Goal: Task Accomplishment & Management: Complete application form

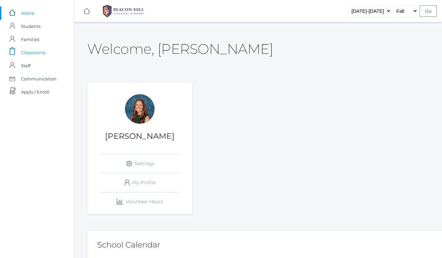
click at [42, 53] on span "Classrooms" at bounding box center [33, 52] width 24 height 13
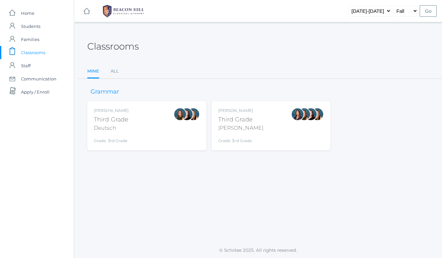
click at [151, 127] on div "[PERSON_NAME] Third Grade Deutsch Grade: 3rd Grade 03LA" at bounding box center [147, 126] width 106 height 36
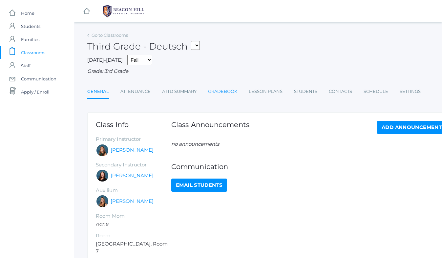
click at [227, 92] on link "Gradebook" at bounding box center [222, 91] width 29 height 13
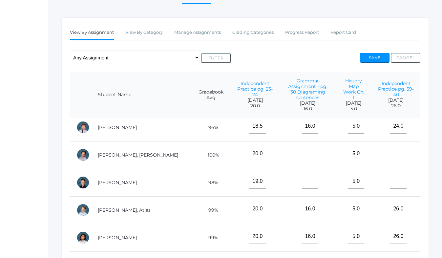
scroll to position [61, 0]
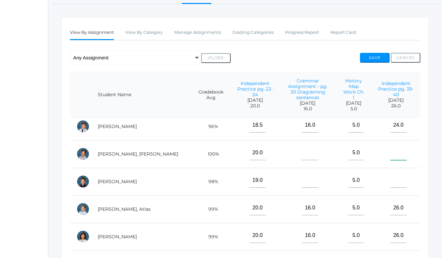
click at [392, 146] on input"] "text" at bounding box center [398, 152] width 16 height 15
type input"] "26"
click at [392, 176] on input"] "text" at bounding box center [398, 180] width 16 height 15
type input"] "25.5"
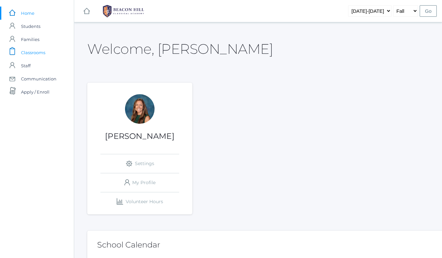
click at [41, 52] on span "Classrooms" at bounding box center [33, 52] width 24 height 13
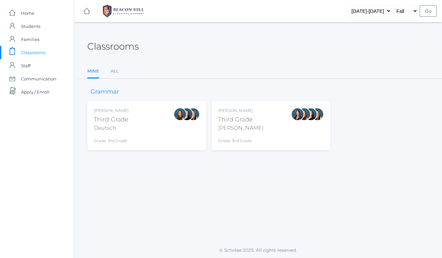
click at [135, 135] on div "[PERSON_NAME] Third Grade Deutsch Grade: 3rd Grade 03LA" at bounding box center [147, 126] width 106 height 36
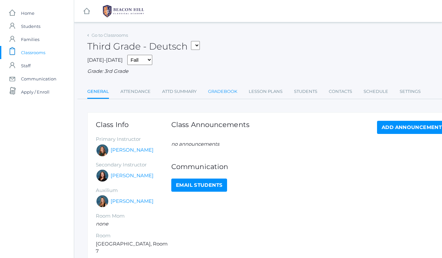
click at [221, 90] on link "Gradebook" at bounding box center [222, 91] width 29 height 13
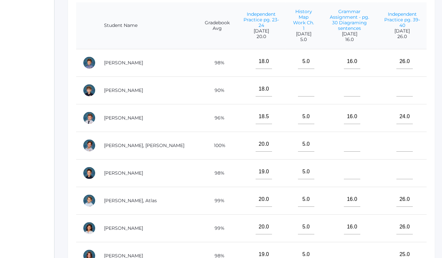
scroll to position [164, 26]
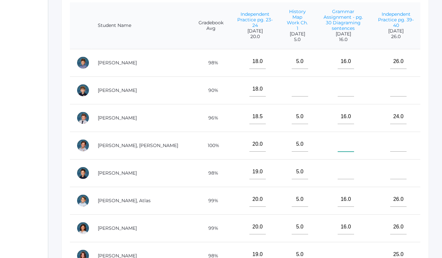
click at [337, 141] on input"] "text" at bounding box center [345, 144] width 16 height 15
type input"] "16"
click at [337, 169] on input"] "text" at bounding box center [345, 171] width 16 height 15
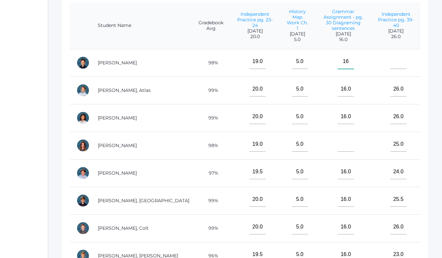
scroll to position [115, 0]
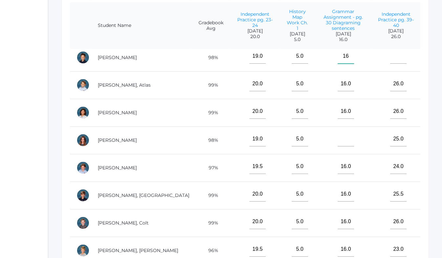
type input"] "16"
click at [337, 136] on input"] "text" at bounding box center [345, 138] width 16 height 15
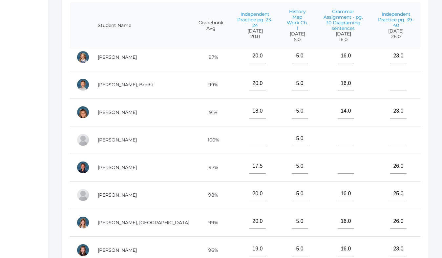
scroll to position [339, 0]
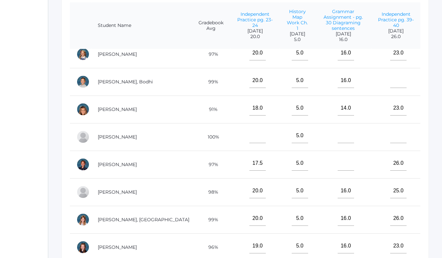
type input"] "16"
click at [337, 158] on input"] "text" at bounding box center [345, 163] width 16 height 15
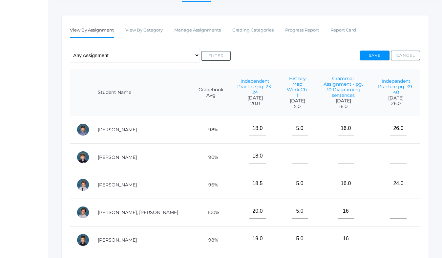
scroll to position [93, 26]
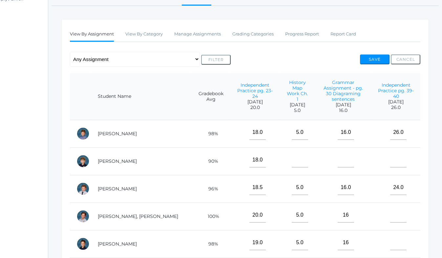
type input"] "16"
click at [337, 155] on input"] "text" at bounding box center [345, 159] width 16 height 15
type input"] "16"
click at [367, 58] on button "Save" at bounding box center [375, 59] width 30 height 10
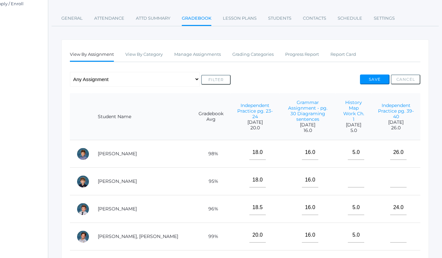
scroll to position [76, 26]
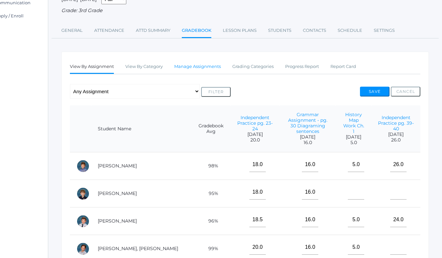
click at [180, 64] on link "Manage Assignments" at bounding box center [197, 66] width 47 height 13
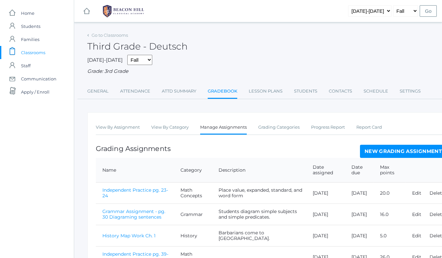
scroll to position [43, 0]
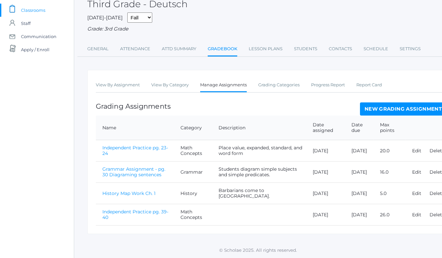
click at [369, 110] on link "New Grading Assignment" at bounding box center [403, 108] width 86 height 13
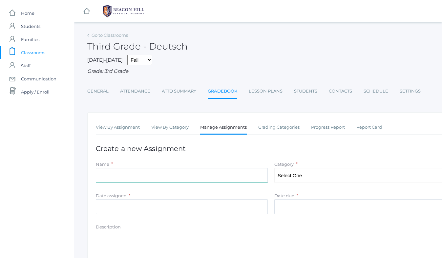
click at [171, 178] on input "Name" at bounding box center [182, 175] width 172 height 15
click at [100, 175] on input "Final Dract" at bounding box center [182, 175] width 172 height 15
click at [144, 176] on input "Summary Final Dract" at bounding box center [182, 175] width 172 height 15
type input "Summary Final Draft"
click at [292, 178] on select "Select One Math Concepts Math Multiplication Facts History Latin Literature Gra…" at bounding box center [360, 175] width 172 height 15
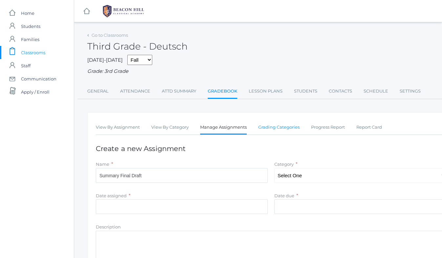
click at [284, 128] on link "Grading Categories" at bounding box center [278, 127] width 41 height 13
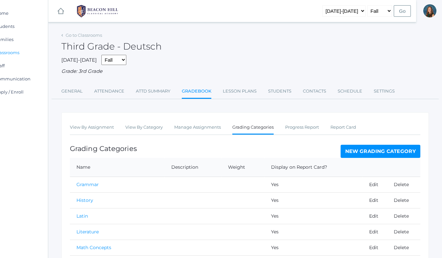
scroll to position [46, 26]
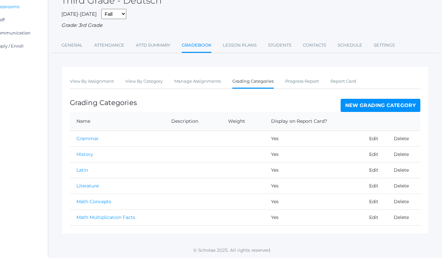
click at [380, 106] on link "New Grading Category" at bounding box center [380, 105] width 80 height 13
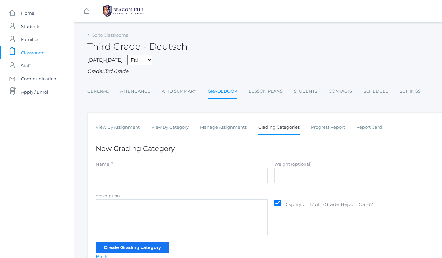
click at [170, 177] on input "Name" at bounding box center [182, 175] width 172 height 15
type input "Writing"
click at [154, 246] on input "Create Grading category" at bounding box center [132, 247] width 73 height 11
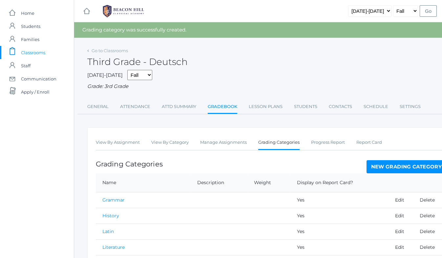
scroll to position [77, 0]
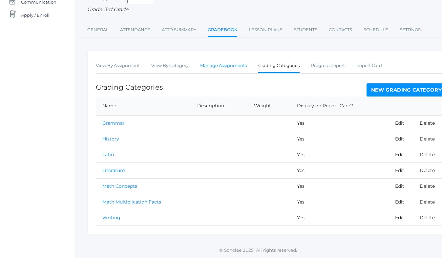
click at [215, 67] on link "Manage Assignments" at bounding box center [223, 65] width 47 height 13
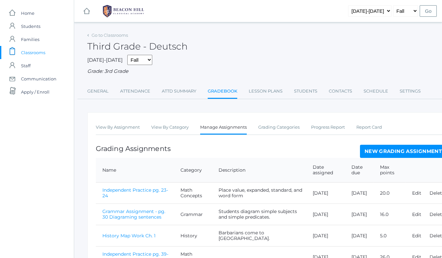
scroll to position [43, 0]
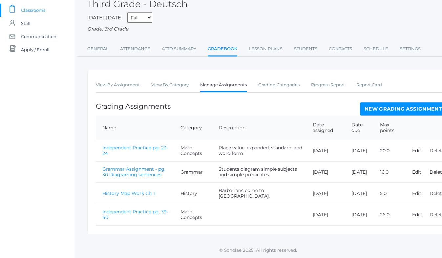
click at [403, 106] on link "New Grading Assignment" at bounding box center [403, 108] width 86 height 13
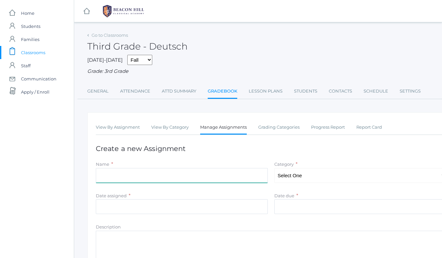
click at [136, 175] on input "Name" at bounding box center [182, 175] width 172 height 15
type input "Summary Final Draft"
click at [292, 177] on select "Select One Math Concepts Math Multiplication Facts History Latin Literature Gra…" at bounding box center [360, 175] width 172 height 15
select select "1238"
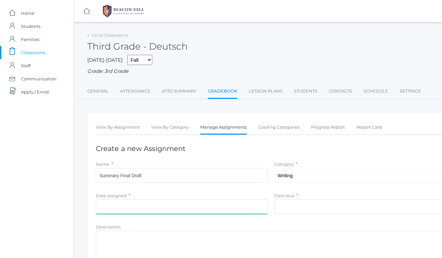
click at [140, 207] on input "Date assigned" at bounding box center [182, 206] width 172 height 15
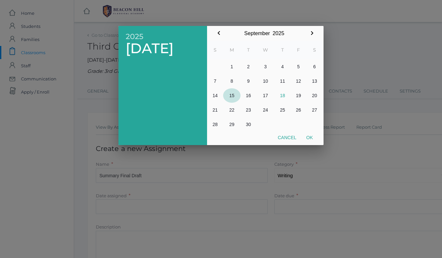
click at [231, 96] on button "15" at bounding box center [231, 95] width 17 height 14
click at [309, 137] on button "Ok" at bounding box center [309, 137] width 16 height 12
type input "[DATE]"
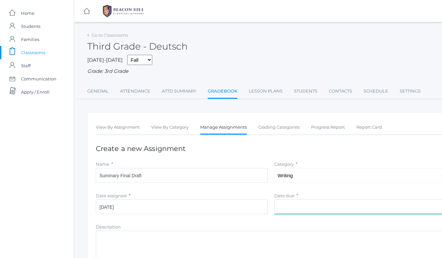
click at [289, 206] on input "Date due" at bounding box center [360, 206] width 172 height 15
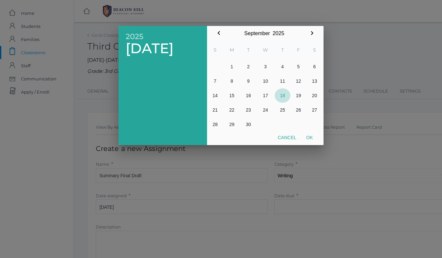
click at [282, 95] on button "18" at bounding box center [282, 95] width 16 height 14
click at [297, 96] on button "19" at bounding box center [298, 95] width 16 height 14
click at [279, 95] on button "18" at bounding box center [282, 95] width 16 height 14
click at [308, 139] on button "Ok" at bounding box center [309, 137] width 16 height 12
type input "[DATE]"
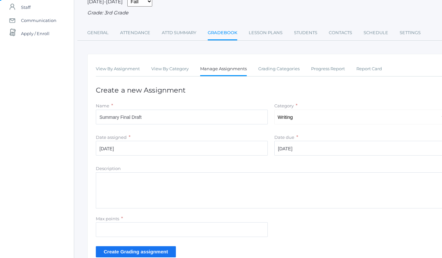
scroll to position [97, 0]
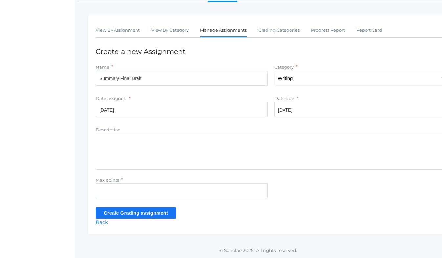
click at [135, 142] on textarea "Description" at bounding box center [271, 151] width 350 height 36
click at [100, 140] on textarea "Three Young Bulls and a Lion" at bounding box center [271, 151] width 350 height 36
click at [231, 141] on textarea "Students write a summary of Three Young Bulls and a Lion" at bounding box center [271, 151] width 350 height 36
type textarea "Students write a summary of Three Young Bulls and a Lion fable."
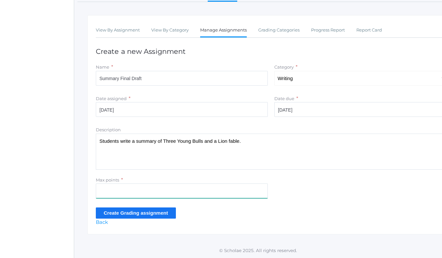
click at [115, 189] on input "Max points" at bounding box center [182, 190] width 172 height 15
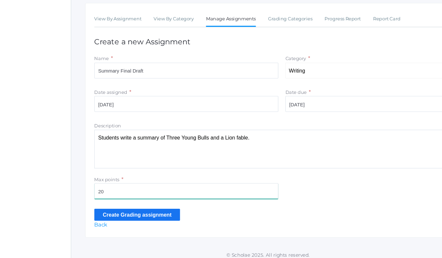
type input "20"
click at [122, 212] on input "Create Grading assignment" at bounding box center [136, 212] width 80 height 11
